Goal: Task Accomplishment & Management: Use online tool/utility

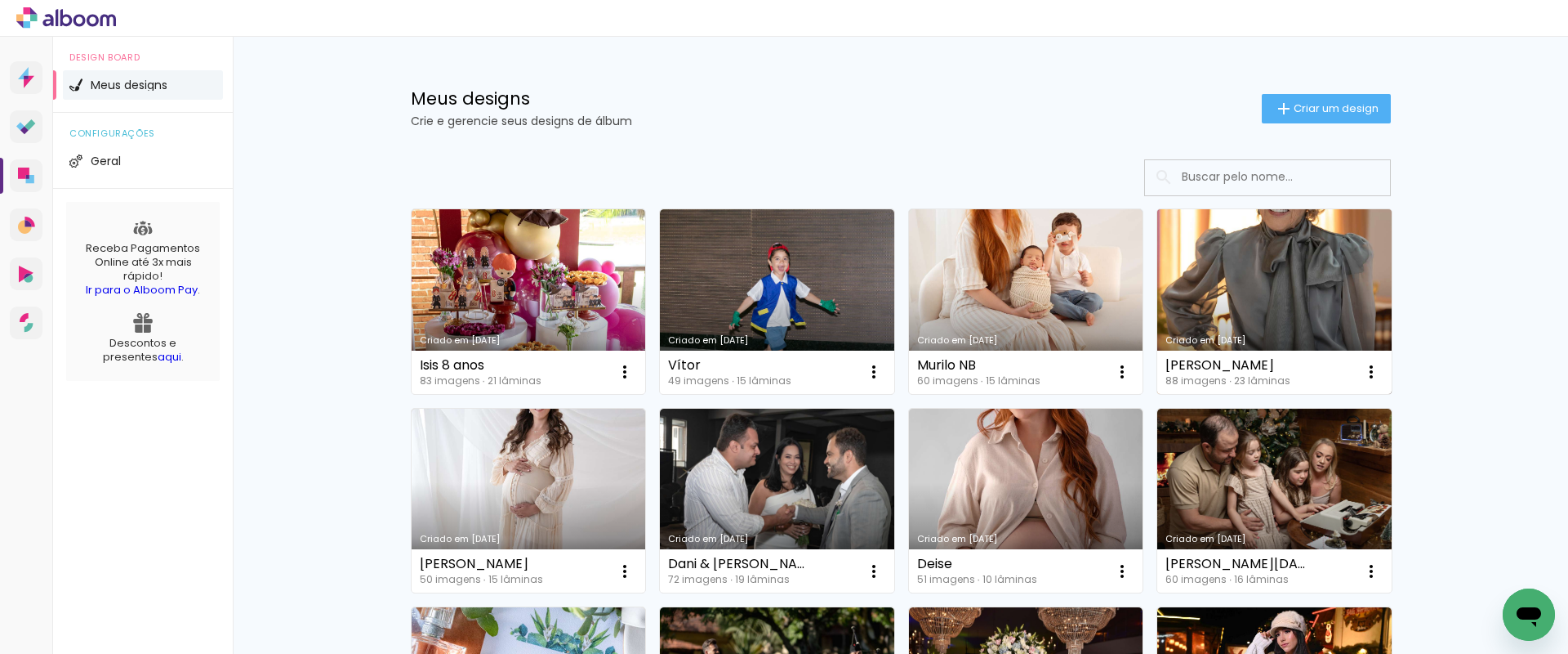
click at [1244, 270] on link "Criado em [DATE]" at bounding box center [1274, 302] width 234 height 185
